Goal: Information Seeking & Learning: Stay updated

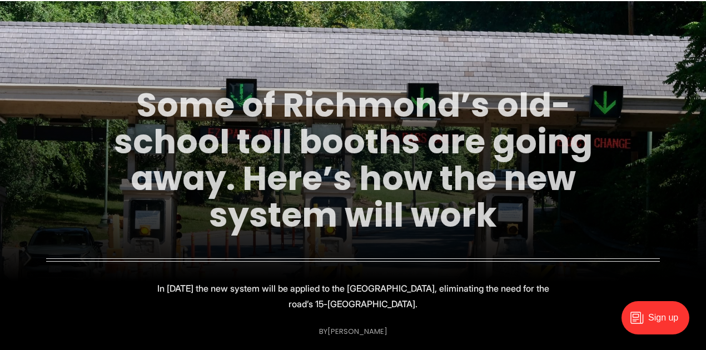
scroll to position [74, 0]
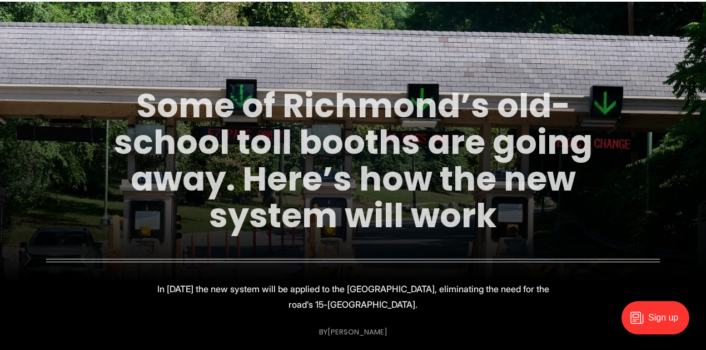
click at [209, 132] on link "Some of Richmond’s old-school toll booths are going away. Here’s how the new sy…" at bounding box center [353, 160] width 479 height 157
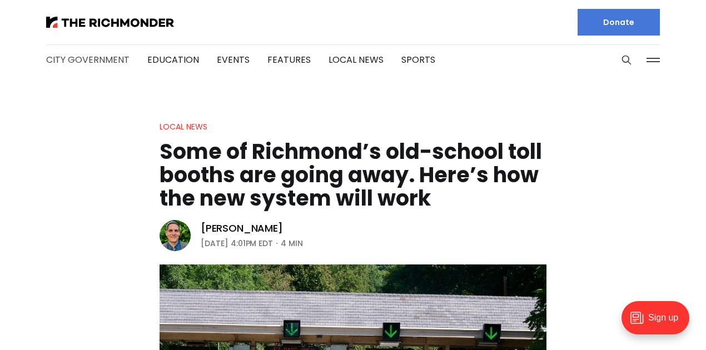
click at [91, 61] on link "City Government" at bounding box center [87, 59] width 83 height 13
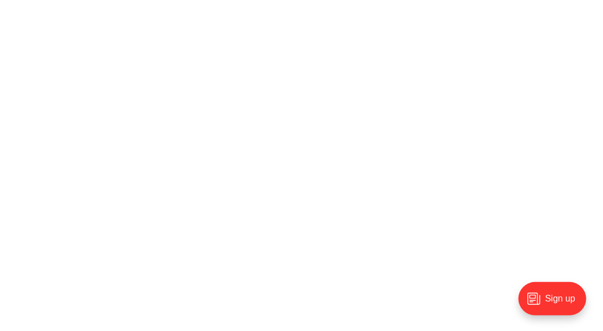
scroll to position [1186, 0]
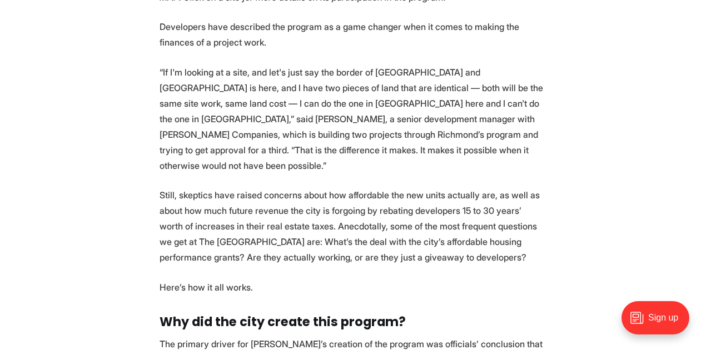
scroll to position [1446, 0]
